Goal: Find specific page/section: Find specific page/section

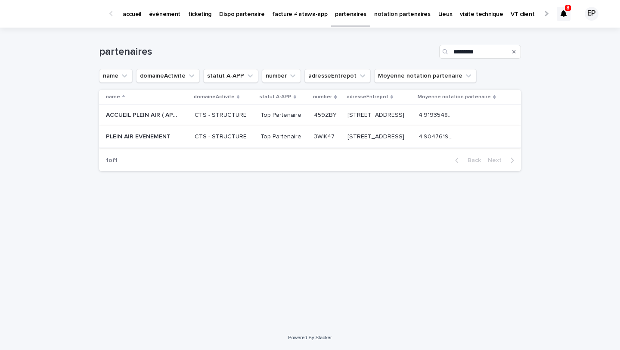
type input "*********"
click at [165, 137] on p "PLEIN AIR EVENEMENT" at bounding box center [139, 135] width 66 height 9
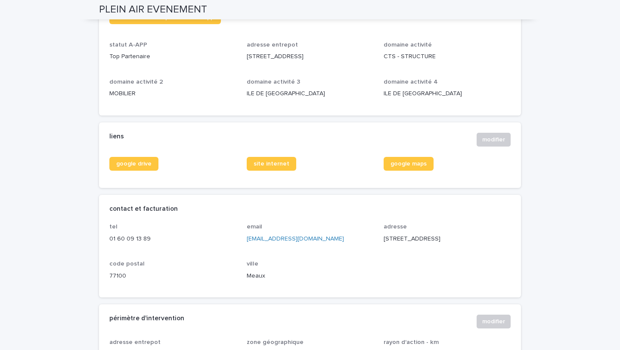
scroll to position [256, 0]
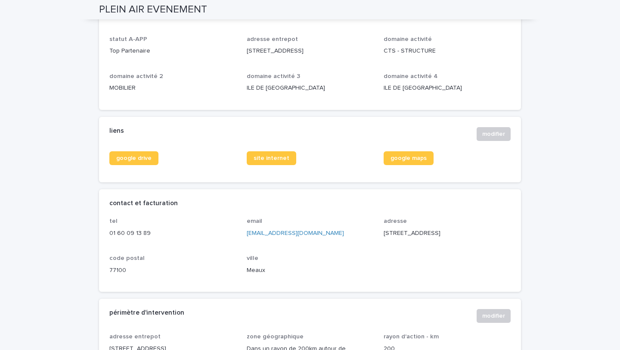
click at [207, 151] on div "google drive" at bounding box center [172, 158] width 127 height 14
click at [147, 155] on span "google drive" at bounding box center [133, 158] width 35 height 6
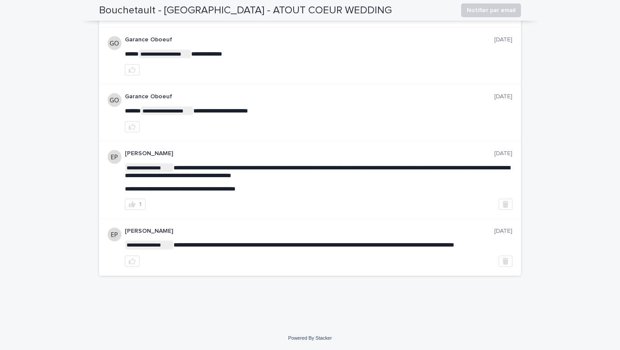
scroll to position [1709, 0]
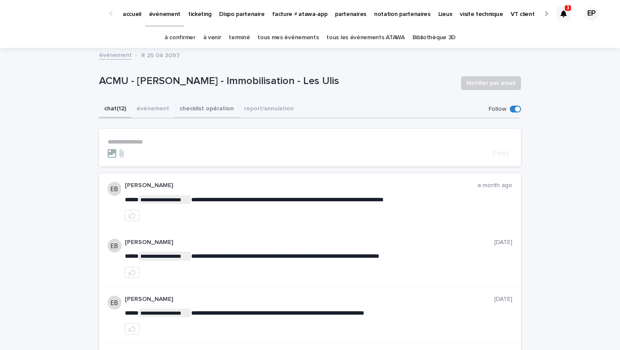
click at [190, 117] on button "checklist opération" at bounding box center [206, 109] width 65 height 18
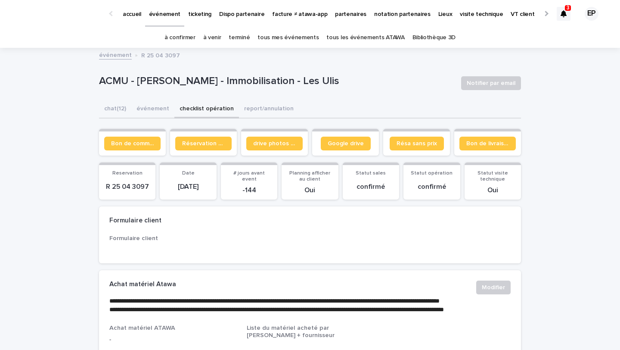
click at [357, 154] on section "Google drive" at bounding box center [345, 142] width 67 height 27
click at [356, 149] on link "Google drive" at bounding box center [346, 144] width 50 height 14
